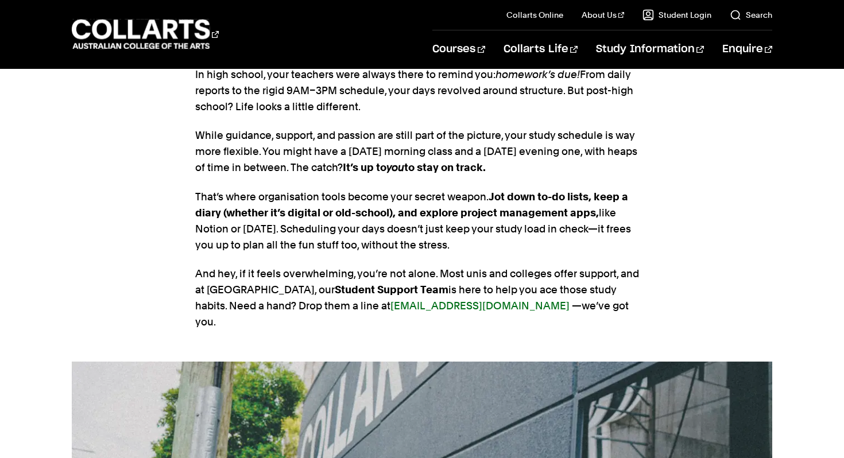
scroll to position [1105, 0]
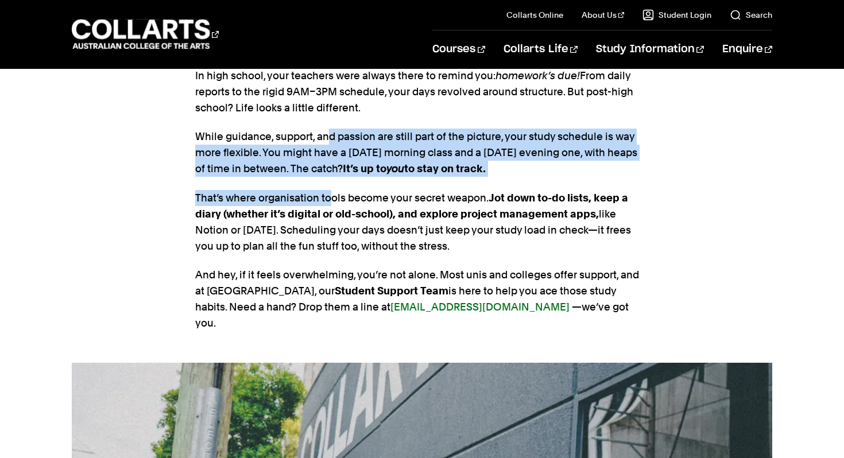
drag, startPoint x: 328, startPoint y: 156, endPoint x: 331, endPoint y: 206, distance: 50.0
click at [331, 206] on section "SELF-DISCIPLINED STUDY In high school, your teachers were always there to remin…" at bounding box center [421, 185] width 453 height 355
click at [329, 206] on p "That’s where organisation tools become your secret weapon. Jot down to-do lists…" at bounding box center [421, 222] width 453 height 64
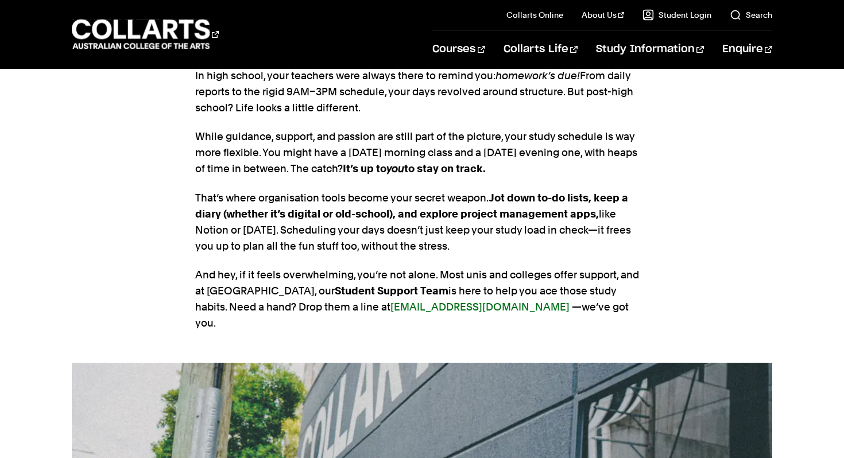
drag, startPoint x: 319, startPoint y: 215, endPoint x: 331, endPoint y: 258, distance: 44.7
click at [331, 254] on p "That’s where organisation tools become your secret weapon. Jot down to-do lists…" at bounding box center [421, 222] width 453 height 64
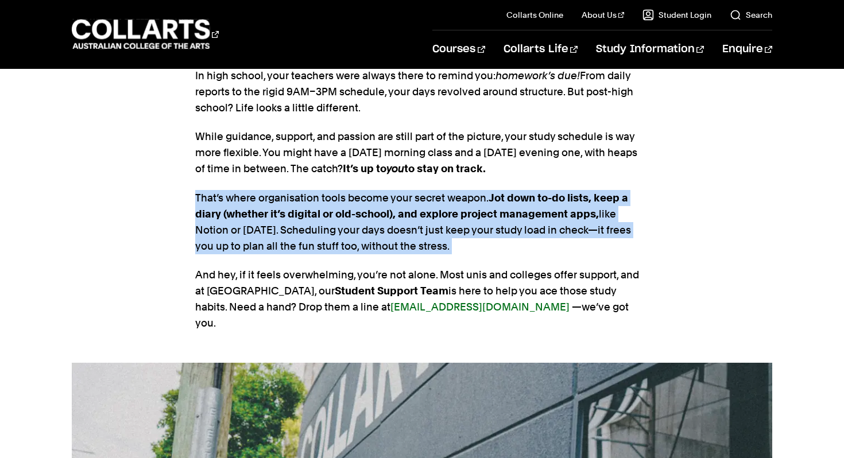
click at [331, 254] on p "That’s where organisation tools become your secret weapon. Jot down to-do lists…" at bounding box center [421, 222] width 453 height 64
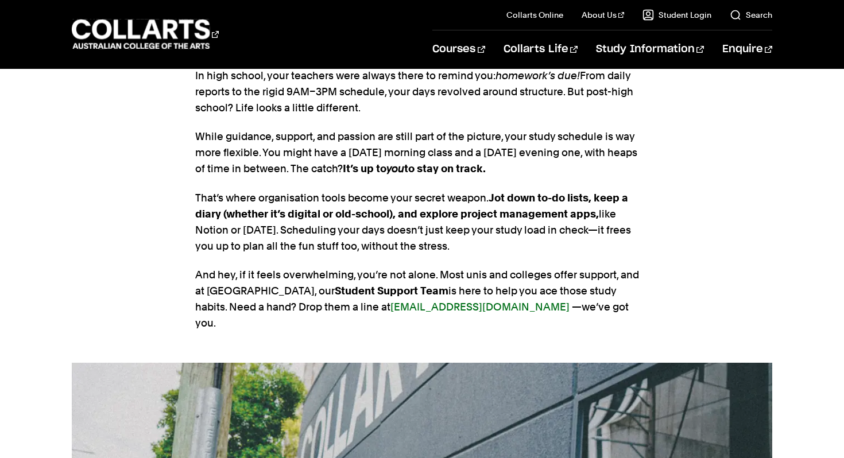
click at [352, 220] on strong "Jot down to-do lists, keep a diary (whether it’s digital or old-school), and ex…" at bounding box center [411, 206] width 433 height 28
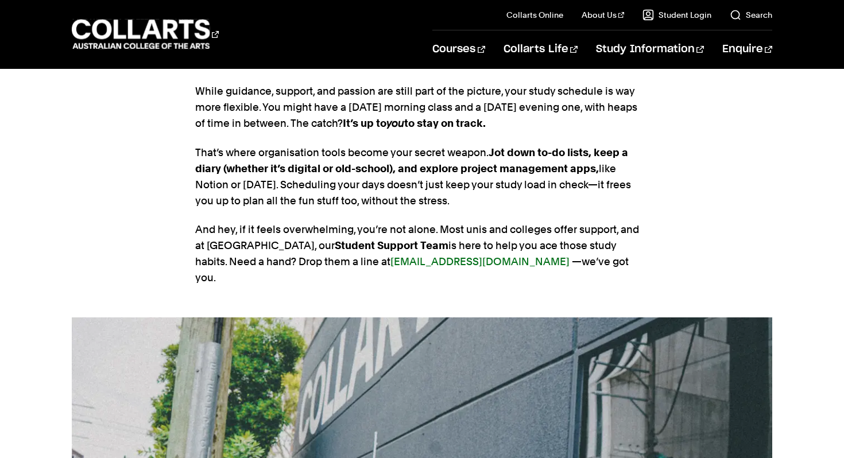
scroll to position [1151, 0]
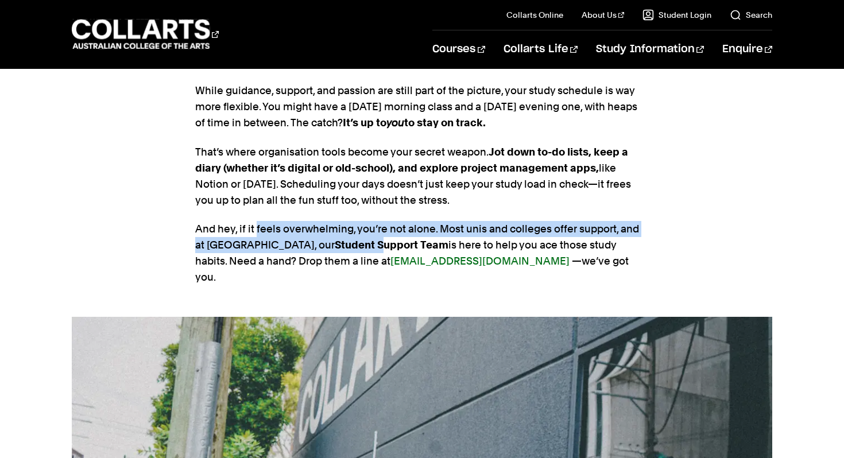
drag, startPoint x: 255, startPoint y: 239, endPoint x: 304, endPoint y: 258, distance: 51.6
click at [302, 258] on p "And hey, if it feels overwhelming, you’re not alone. Most unis and colleges off…" at bounding box center [421, 253] width 453 height 64
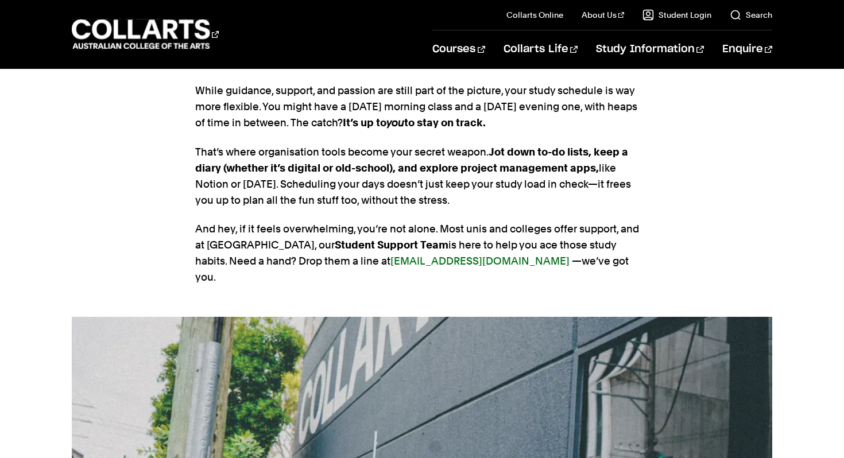
click at [335, 251] on strong "Student Support Team" at bounding box center [392, 245] width 114 height 12
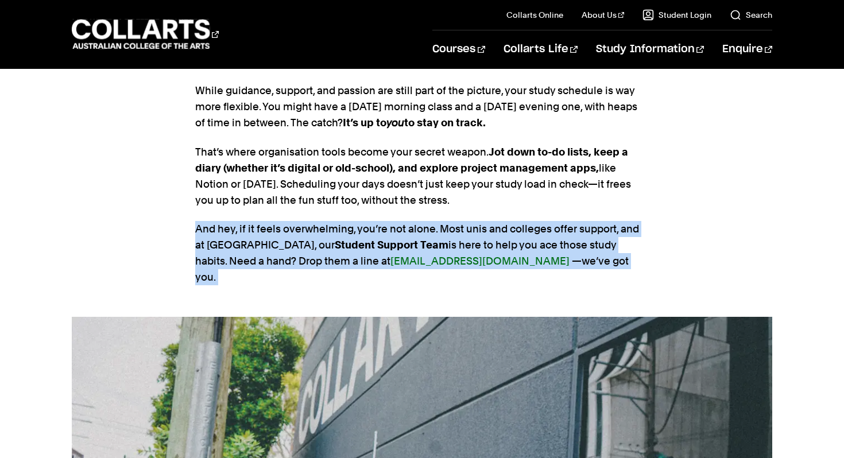
click at [335, 251] on strong "Student Support Team" at bounding box center [392, 245] width 114 height 12
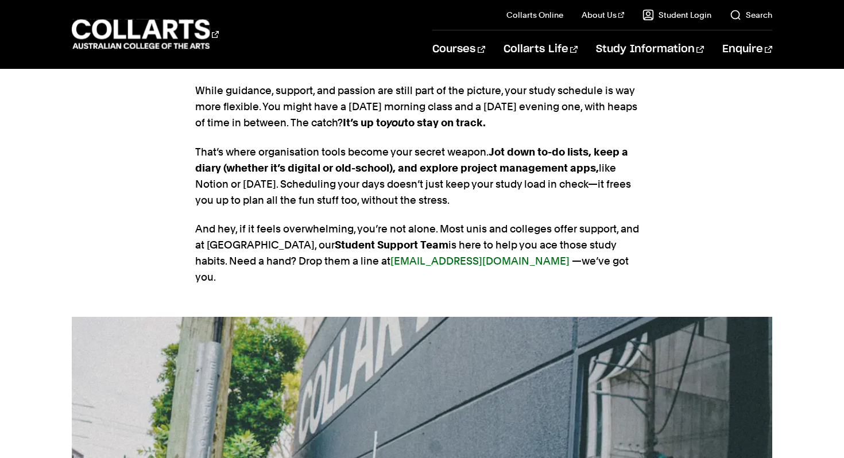
click at [366, 251] on strong "Student Support Team" at bounding box center [392, 245] width 114 height 12
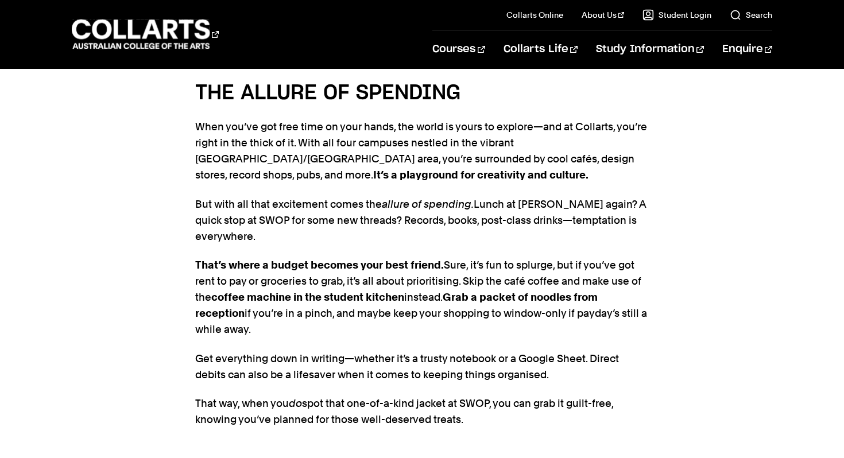
scroll to position [1716, 0]
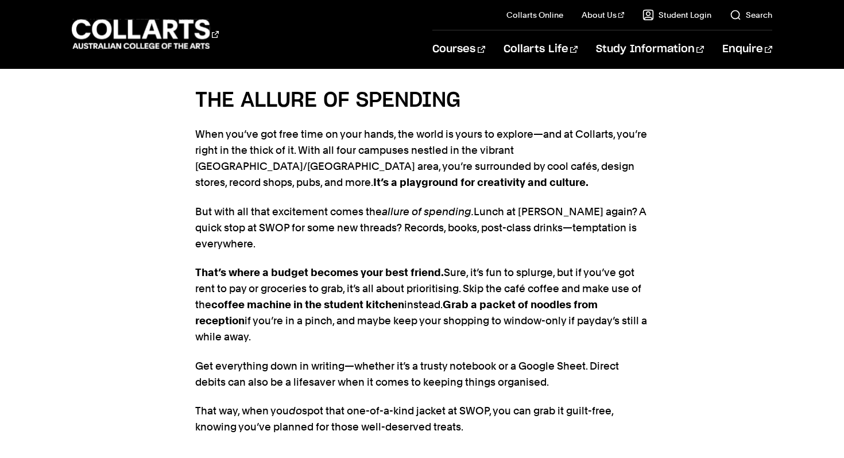
click at [199, 98] on h4 "THE ALLURE OF SPENDING" at bounding box center [421, 100] width 453 height 31
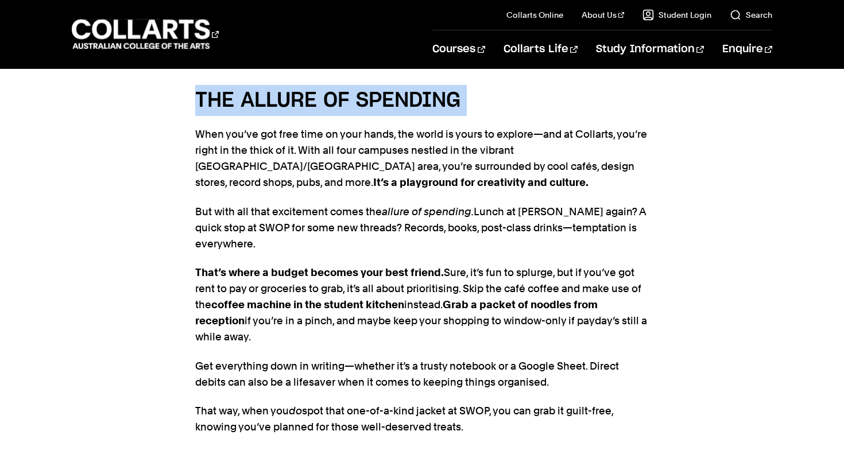
click at [199, 98] on h4 "THE ALLURE OF SPENDING" at bounding box center [421, 100] width 453 height 31
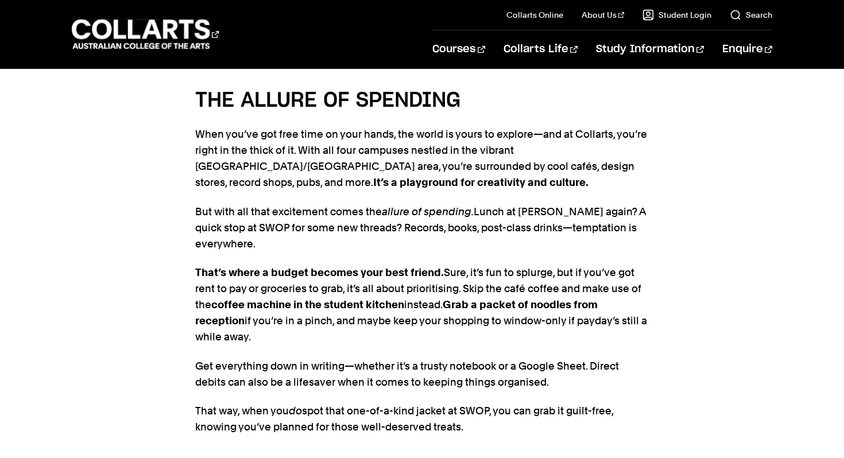
click at [203, 132] on p "When you’ve got free time on your hands, the world is yours to explore—and at C…" at bounding box center [421, 158] width 453 height 64
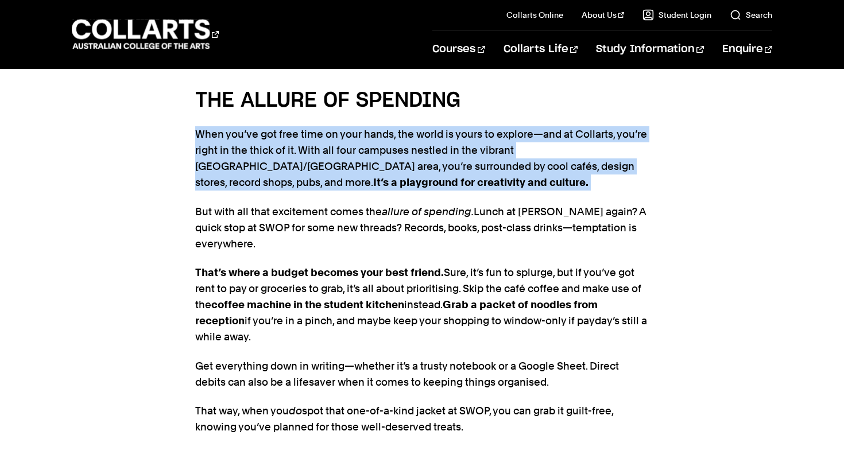
drag, startPoint x: 195, startPoint y: 133, endPoint x: 283, endPoint y: 201, distance: 110.9
click at [283, 201] on section "THE ALLURE OF SPENDING When you’ve got free time on your hands, the world is yo…" at bounding box center [421, 267] width 453 height 400
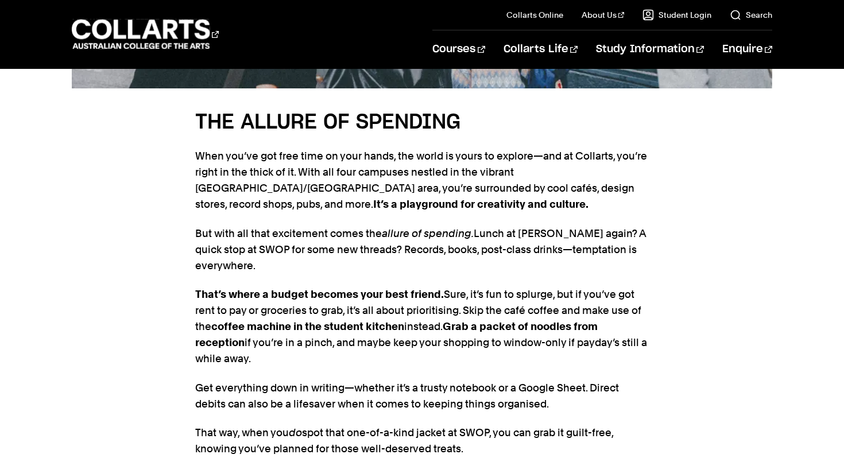
scroll to position [1693, 0]
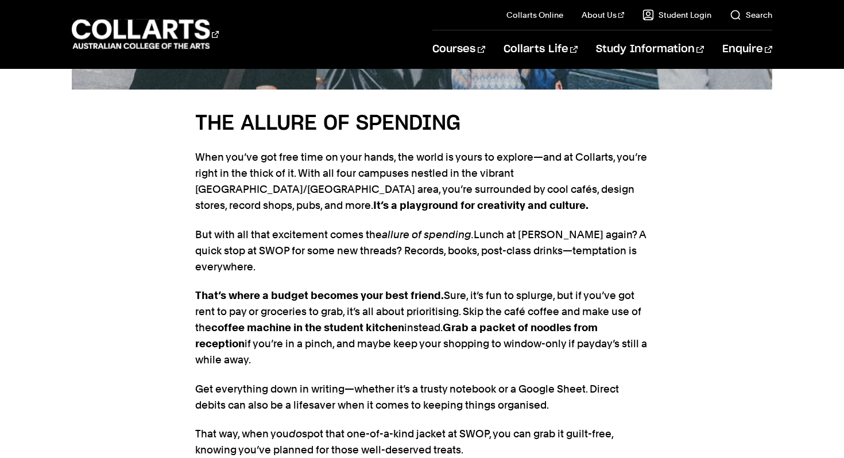
click at [395, 234] on em "allure of spending." at bounding box center [428, 234] width 92 height 12
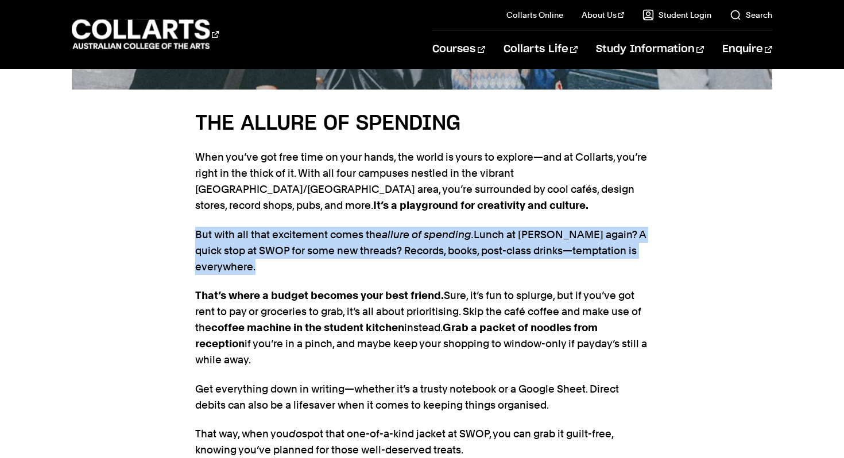
click at [395, 234] on em "allure of spending." at bounding box center [428, 234] width 92 height 12
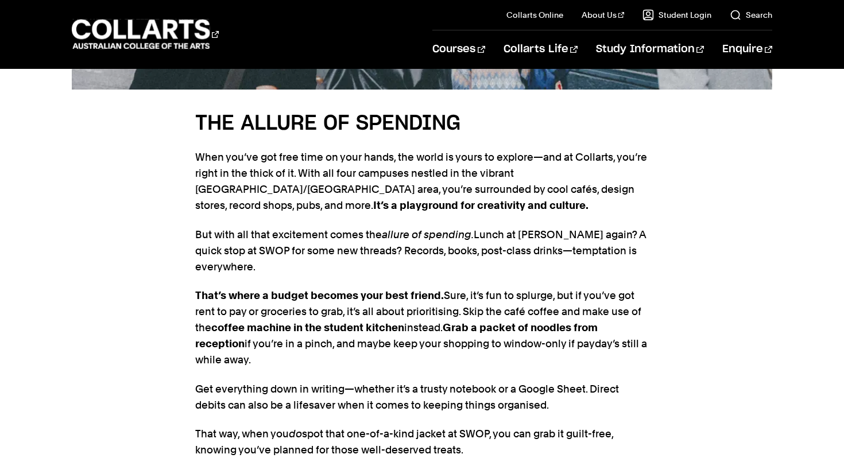
click at [328, 185] on p "When you’ve got free time on your hands, the world is yours to explore—and at C…" at bounding box center [421, 181] width 453 height 64
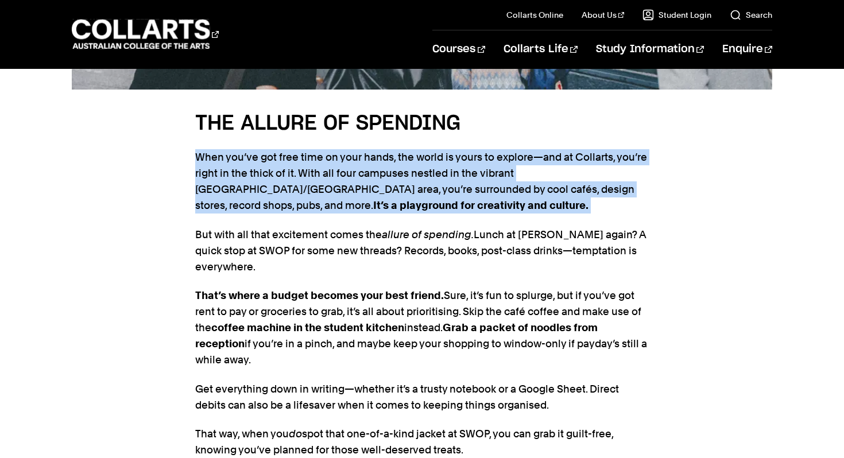
click at [328, 185] on p "When you’ve got free time on your hands, the world is yours to explore—and at C…" at bounding box center [421, 181] width 453 height 64
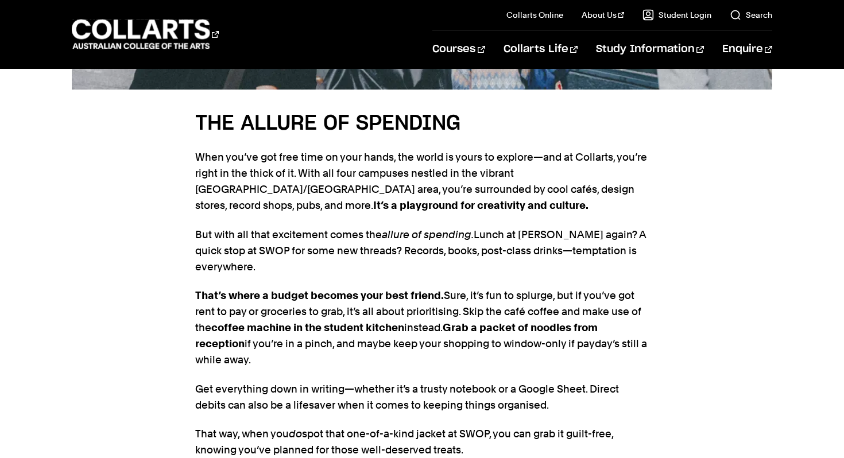
click at [386, 189] on p "When you’ve got free time on your hands, the world is yours to explore—and at C…" at bounding box center [421, 181] width 453 height 64
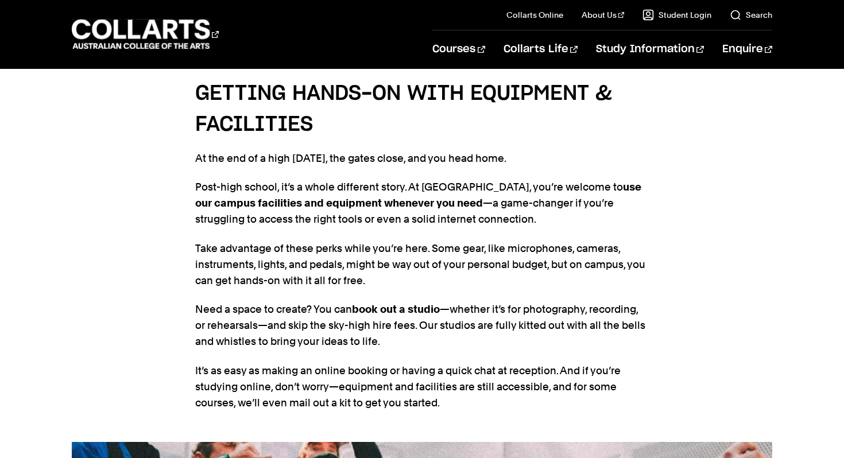
scroll to position [2442, 0]
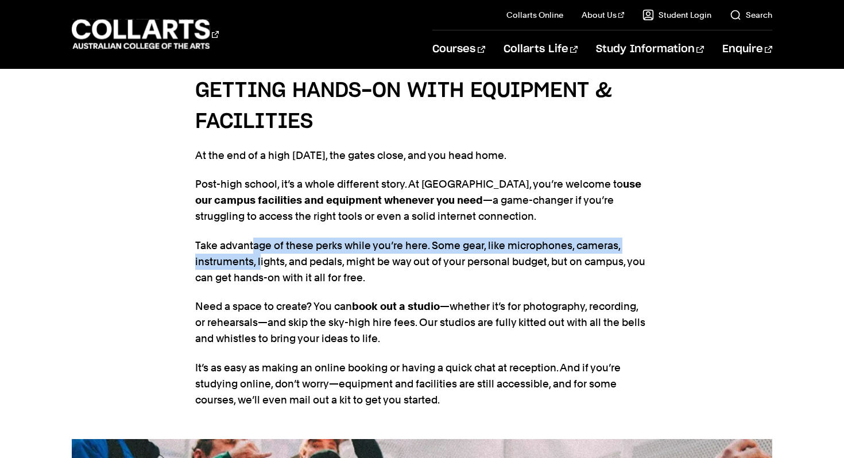
drag, startPoint x: 255, startPoint y: 248, endPoint x: 259, endPoint y: 266, distance: 17.8
click at [259, 266] on p "Take advantage of these perks while you’re here. Some gear, like microphones, c…" at bounding box center [421, 262] width 453 height 48
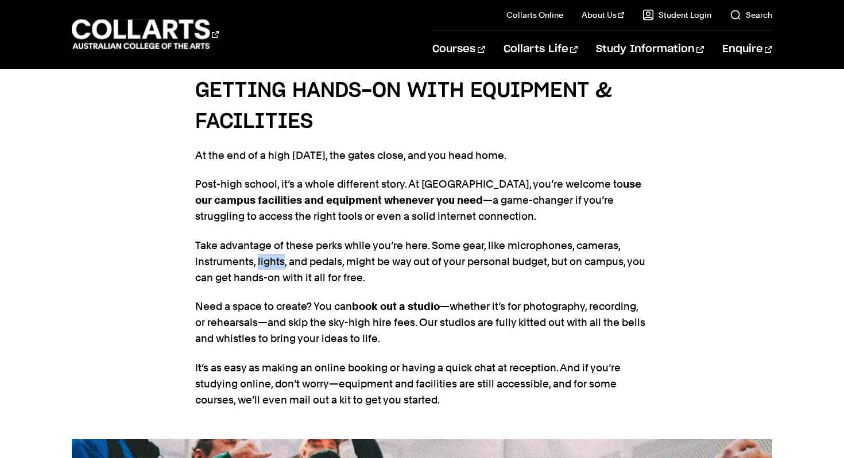
click at [259, 266] on p "Take advantage of these perks while you’re here. Some gear, like microphones, c…" at bounding box center [421, 262] width 453 height 48
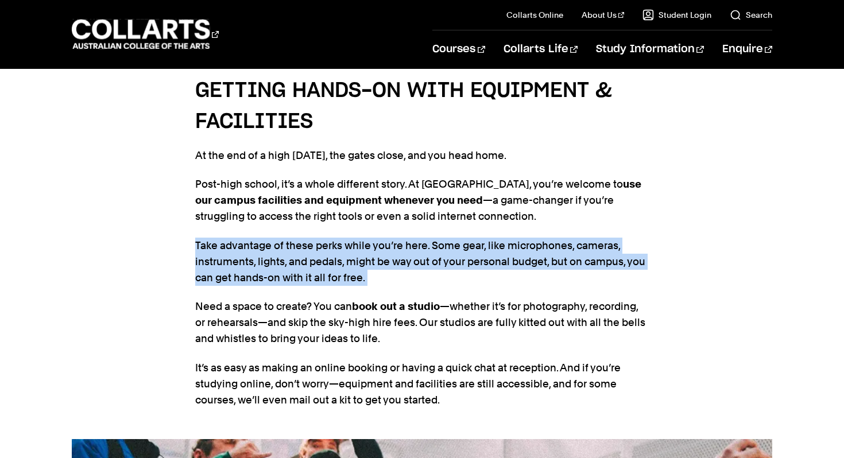
click at [259, 266] on p "Take advantage of these perks while you’re here. Some gear, like microphones, c…" at bounding box center [421, 262] width 453 height 48
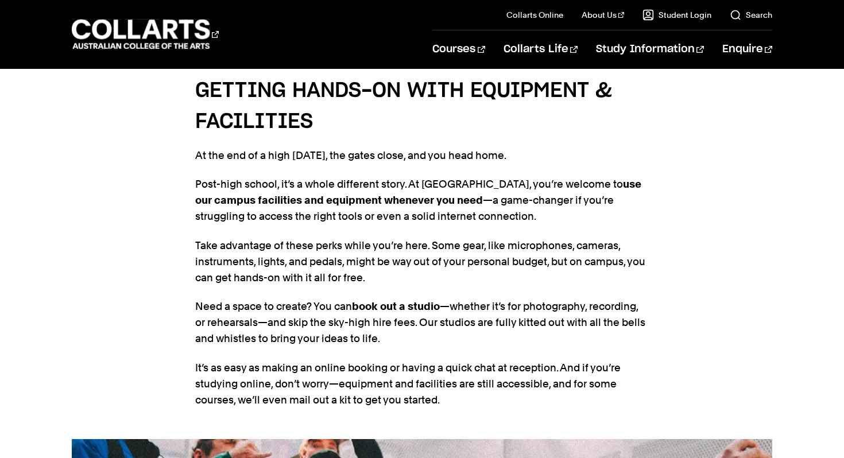
click at [327, 195] on strong "use our campus facilities and equipment whenever you need" at bounding box center [418, 192] width 446 height 28
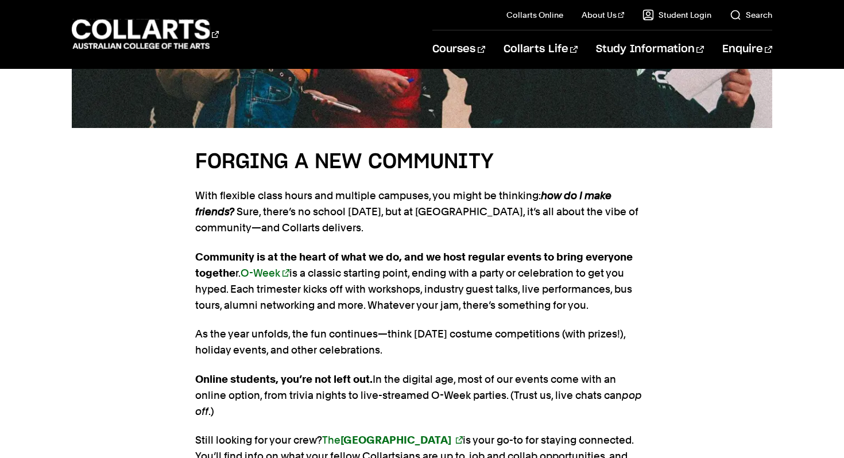
scroll to position [3071, 0]
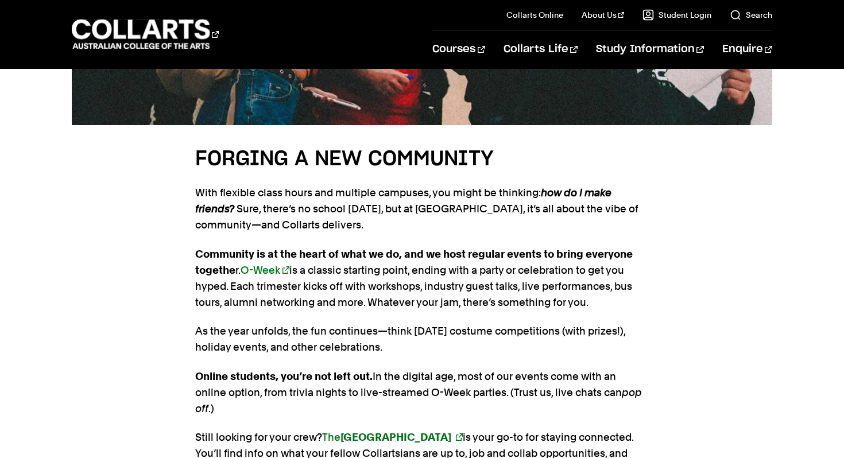
click at [224, 157] on h4 "FORGING A NEW COMMUNITY" at bounding box center [421, 158] width 453 height 31
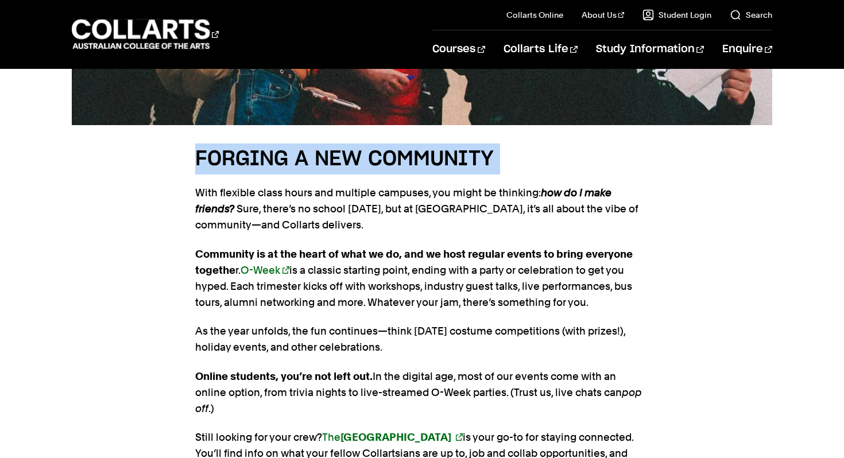
click at [224, 157] on h4 "FORGING A NEW COMMUNITY" at bounding box center [421, 158] width 453 height 31
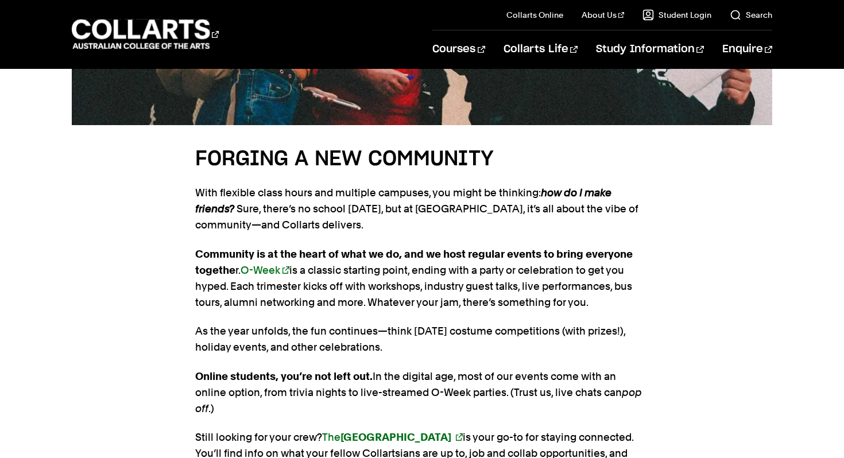
click at [233, 193] on p "With flexible class hours and multiple campuses, you might be thinking: how do …" at bounding box center [421, 209] width 453 height 48
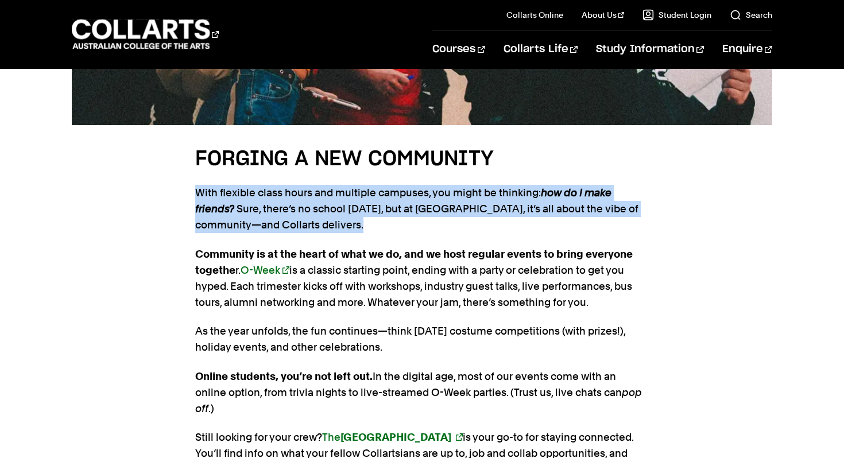
click at [233, 193] on p "With flexible class hours and multiple campuses, you might be thinking: how do …" at bounding box center [421, 209] width 453 height 48
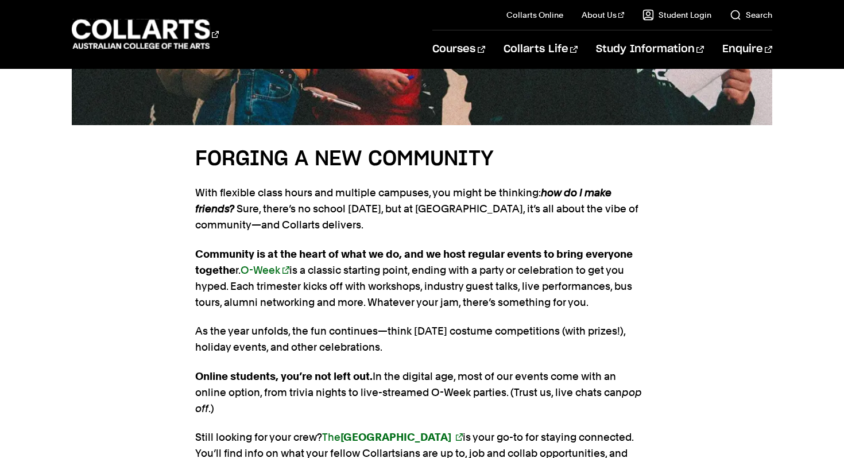
click at [187, 220] on div "FORGING A NEW COMMUNITY With flexible class hours and multiple campuses, you mi…" at bounding box center [422, 347] width 844 height 445
click at [256, 276] on p "Community is at the heart of what we do, and we host regular events to bring ev…" at bounding box center [421, 278] width 453 height 64
click at [256, 272] on link "O-Week" at bounding box center [264, 270] width 49 height 12
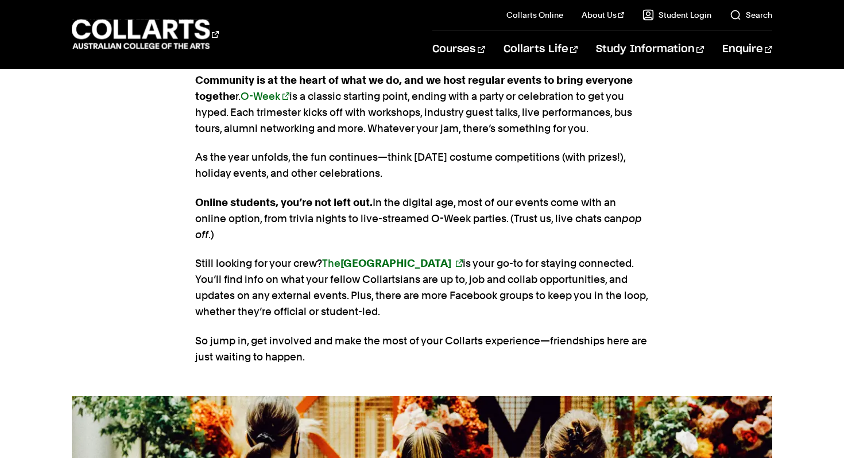
scroll to position [3246, 0]
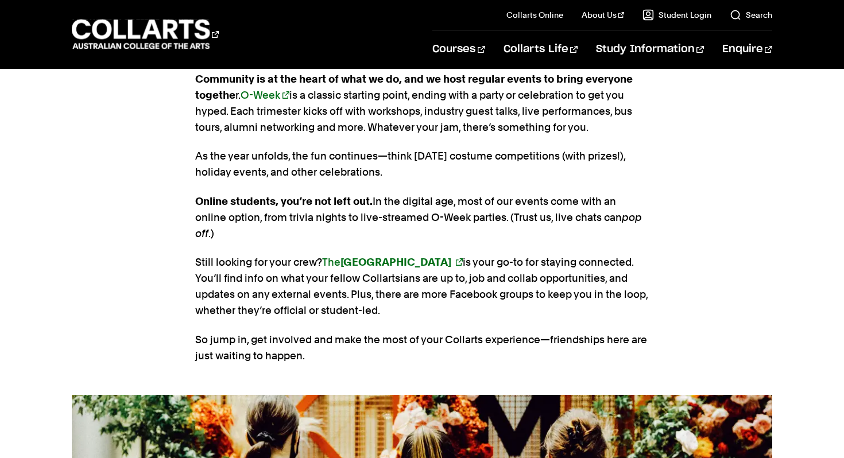
click at [397, 310] on p "Still looking for your crew? The [GEOGRAPHIC_DATA] is your go-to for staying co…" at bounding box center [421, 286] width 453 height 64
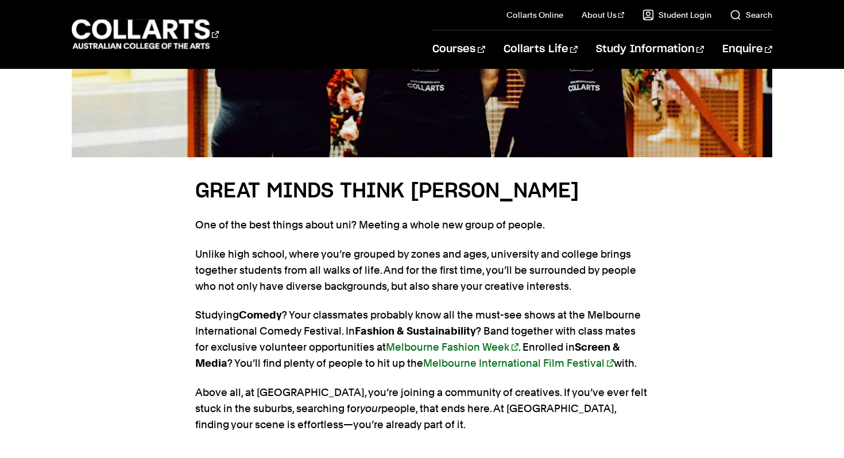
scroll to position [3797, 0]
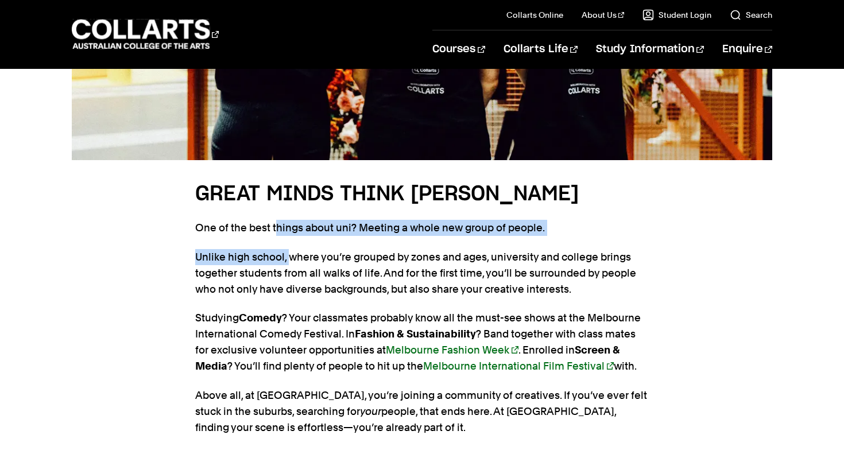
drag, startPoint x: 274, startPoint y: 226, endPoint x: 289, endPoint y: 258, distance: 35.4
click at [289, 258] on section "GREAT MINDS THINK [PERSON_NAME] One of the best things about uni? Meeting a who…" at bounding box center [421, 313] width 453 height 306
click at [289, 258] on p "Unlike high school, where you’re grouped by zones and ages, university and coll…" at bounding box center [421, 273] width 453 height 48
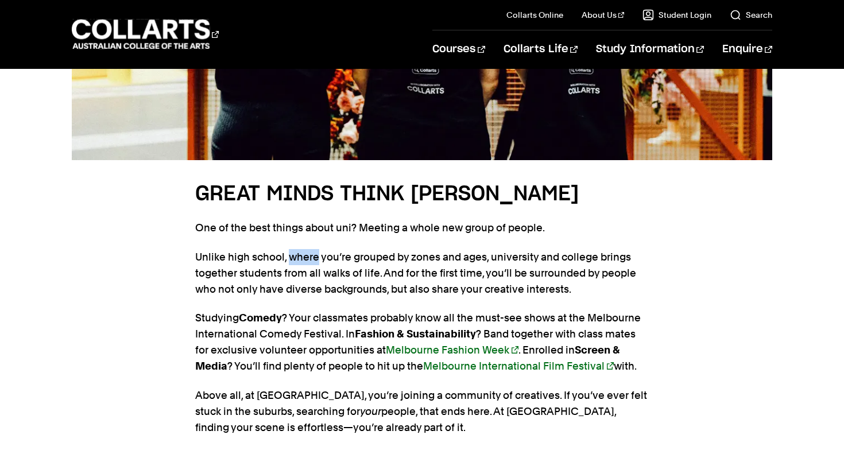
click at [289, 258] on p "Unlike high school, where you’re grouped by zones and ages, university and coll…" at bounding box center [421, 273] width 453 height 48
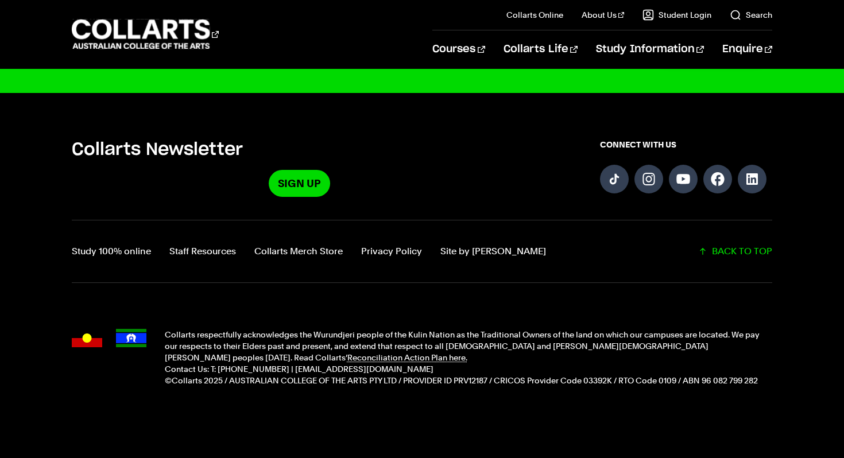
scroll to position [4256, 0]
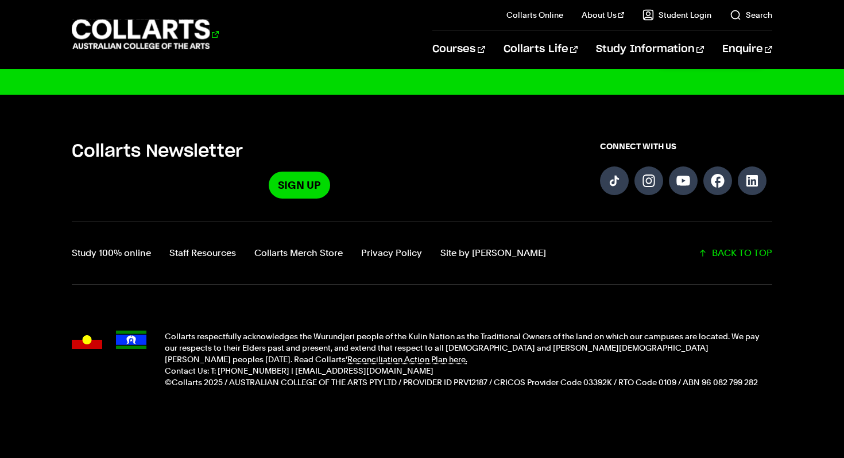
click at [111, 35] on 1 "Go to homepage" at bounding box center [141, 35] width 138 height 30
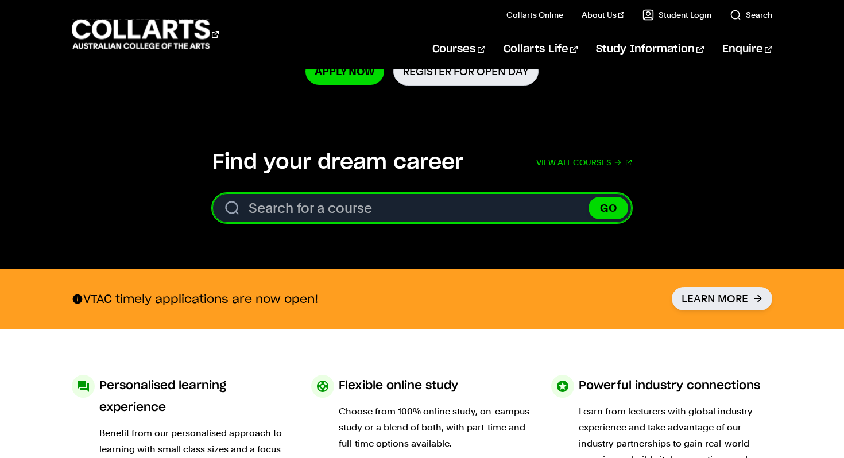
scroll to position [468, 0]
